Goal: Task Accomplishment & Management: Use online tool/utility

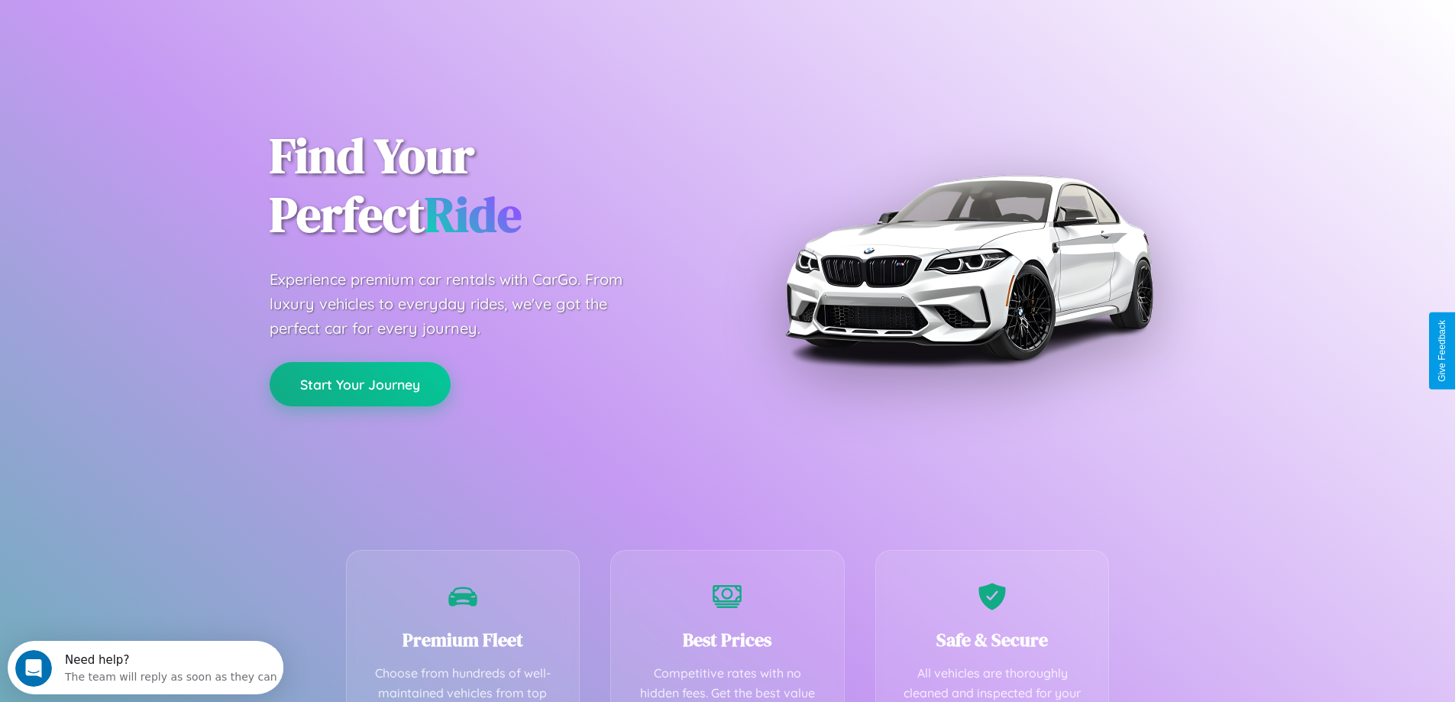
click at [360, 384] on button "Start Your Journey" at bounding box center [360, 384] width 181 height 44
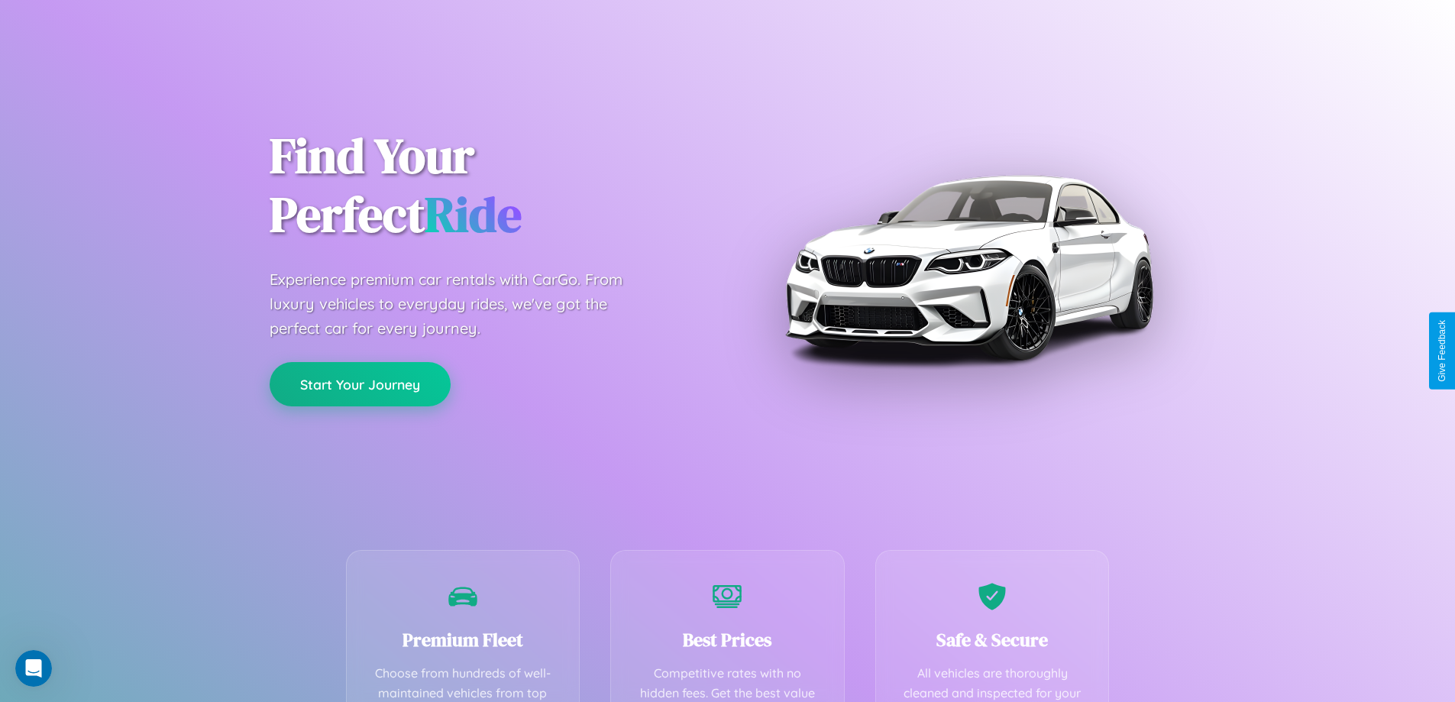
click at [360, 383] on button "Start Your Journey" at bounding box center [360, 384] width 181 height 44
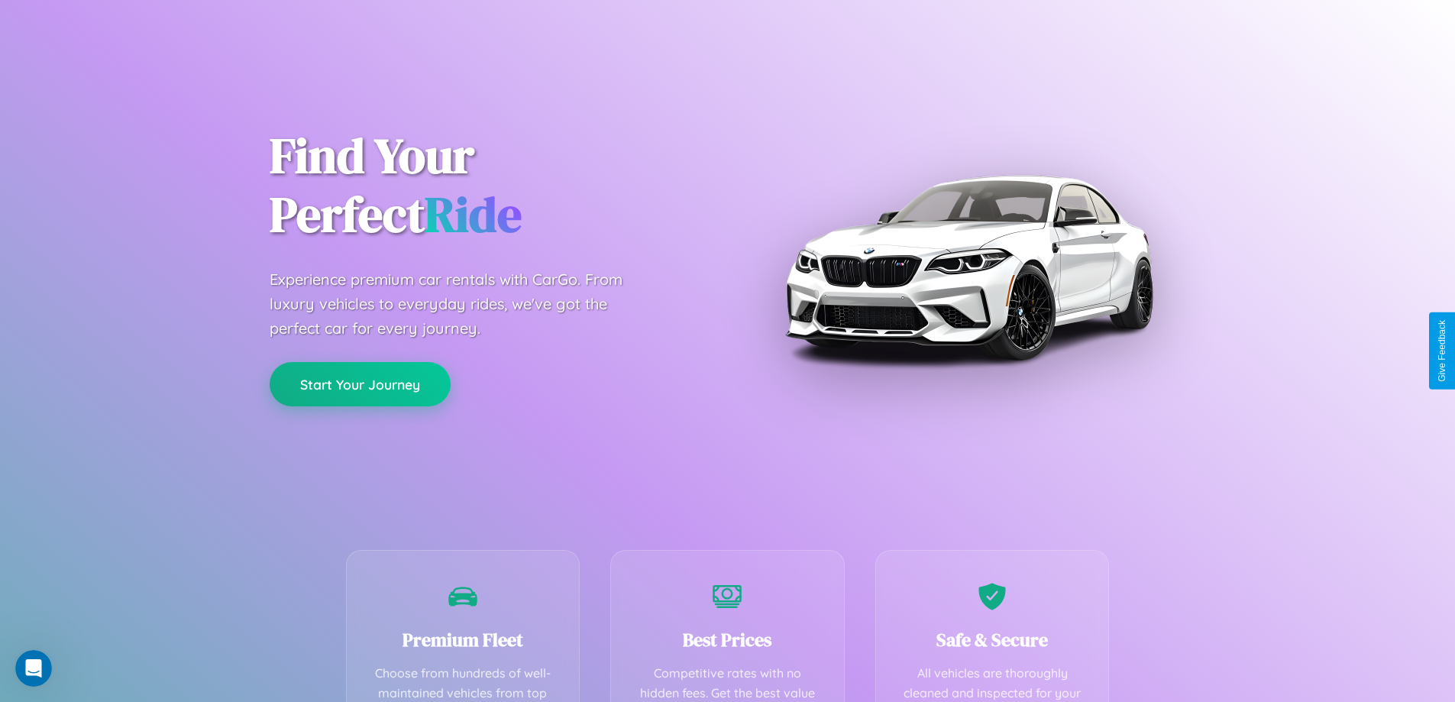
click at [360, 383] on button "Start Your Journey" at bounding box center [360, 384] width 181 height 44
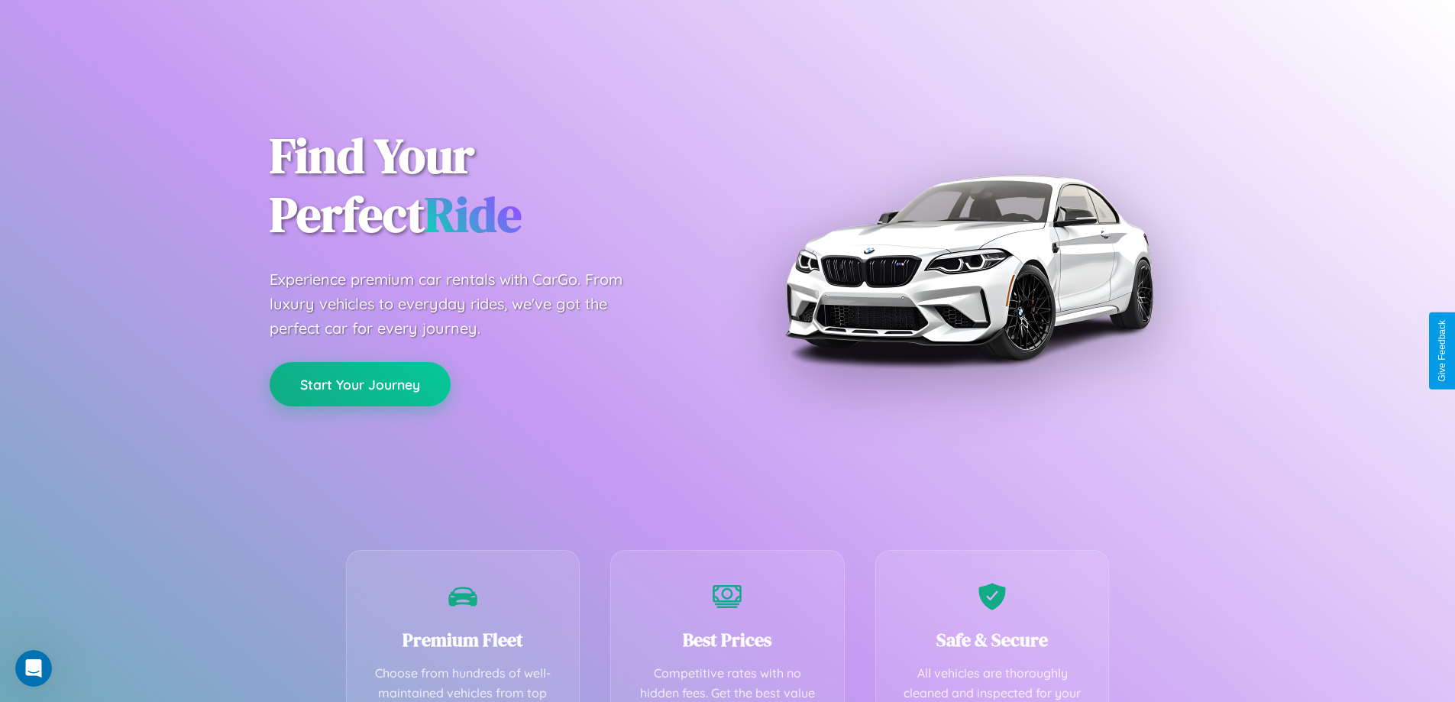
click at [360, 383] on button "Start Your Journey" at bounding box center [360, 384] width 181 height 44
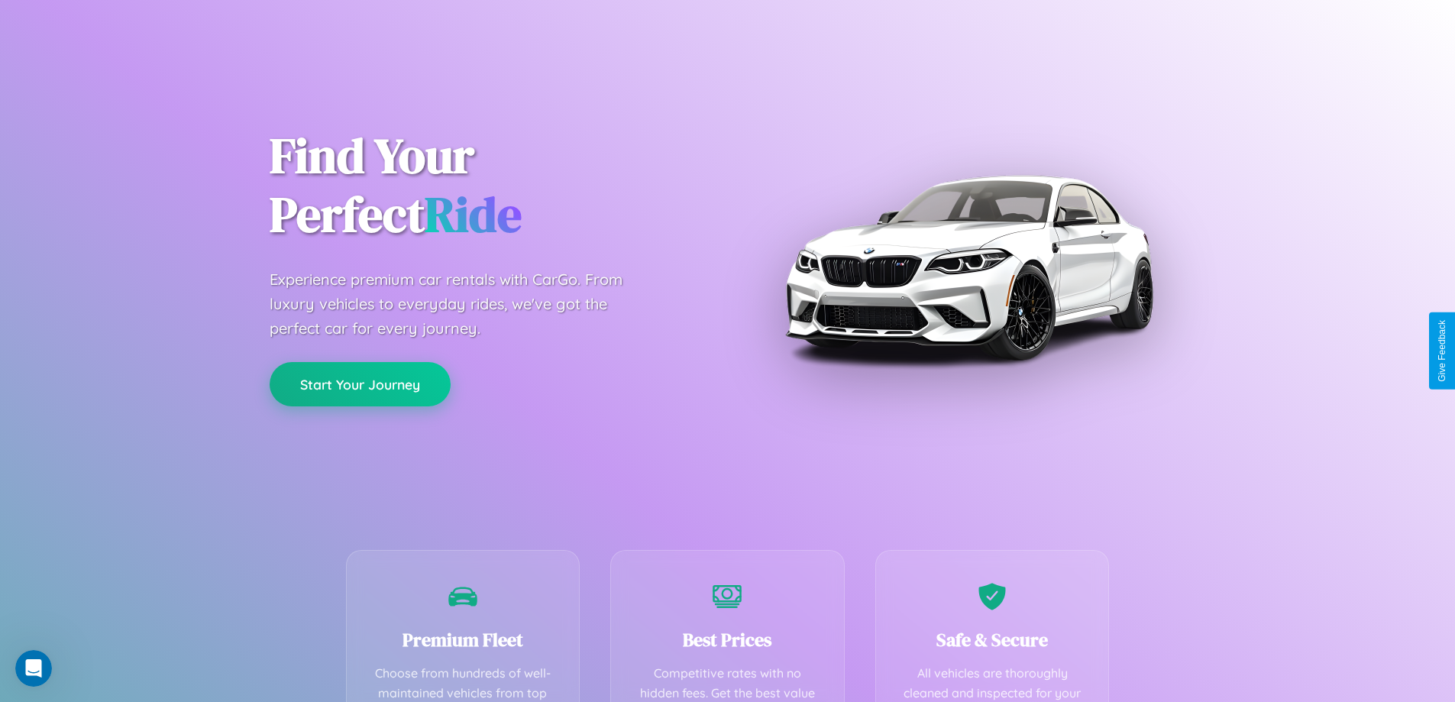
click at [360, 383] on button "Start Your Journey" at bounding box center [360, 384] width 181 height 44
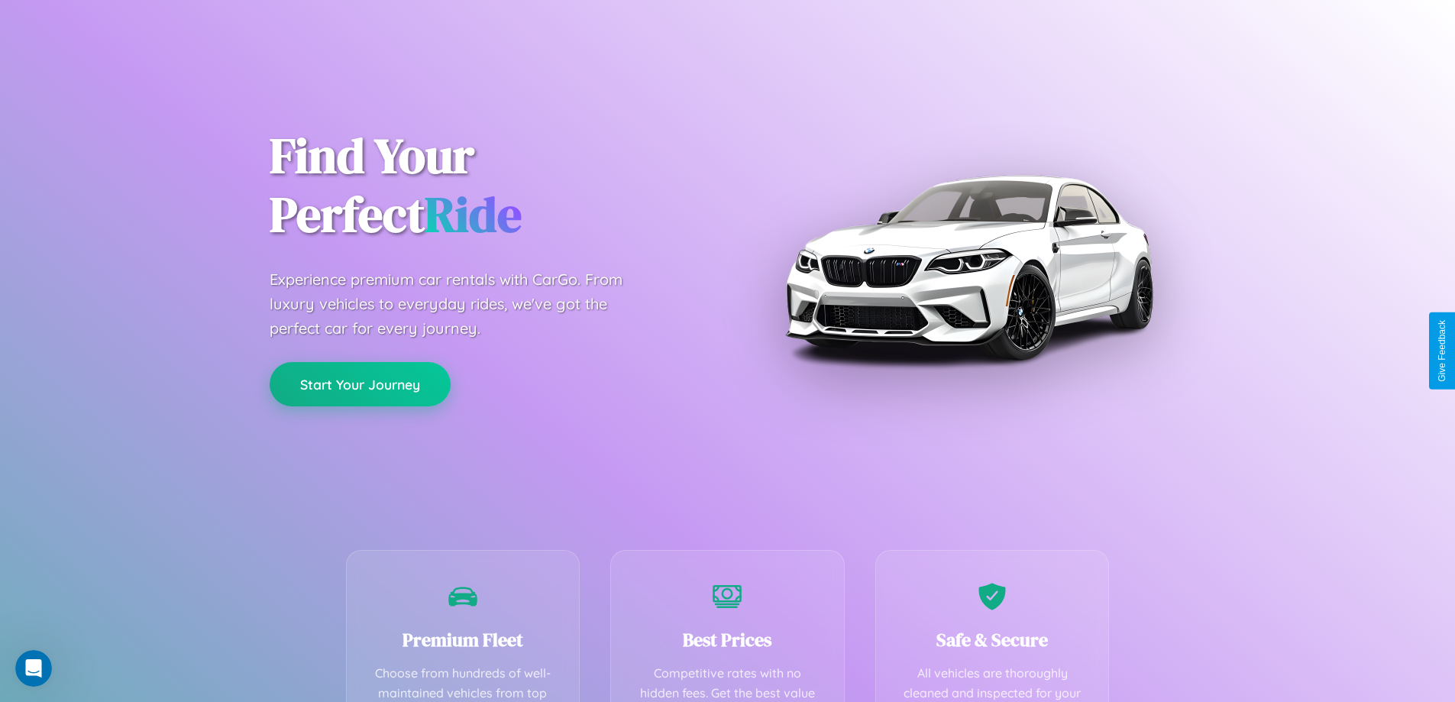
click at [360, 383] on button "Start Your Journey" at bounding box center [360, 384] width 181 height 44
